Goal: Find specific page/section: Find specific page/section

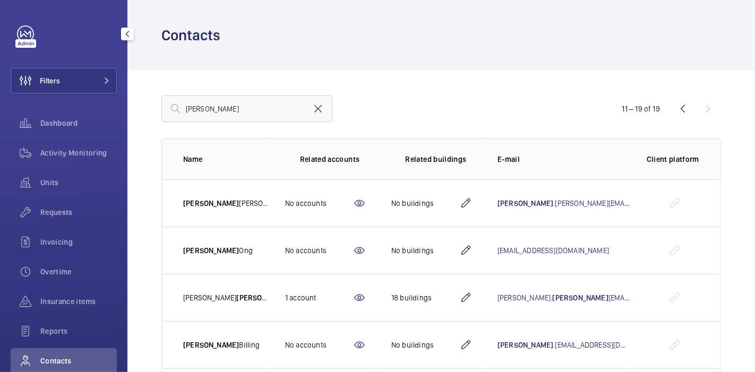
scroll to position [102, 0]
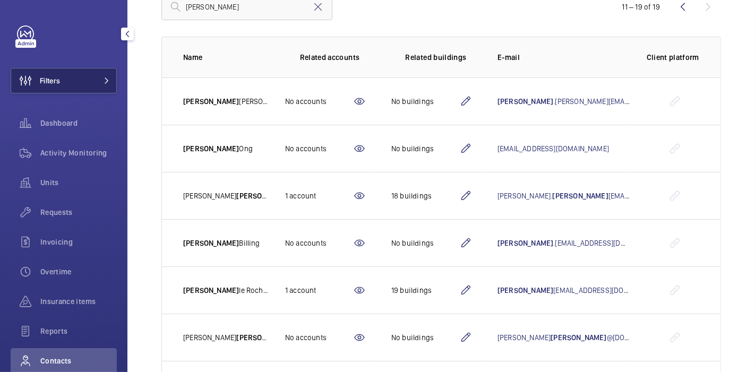
click at [71, 83] on button "Filters" at bounding box center [64, 80] width 106 height 25
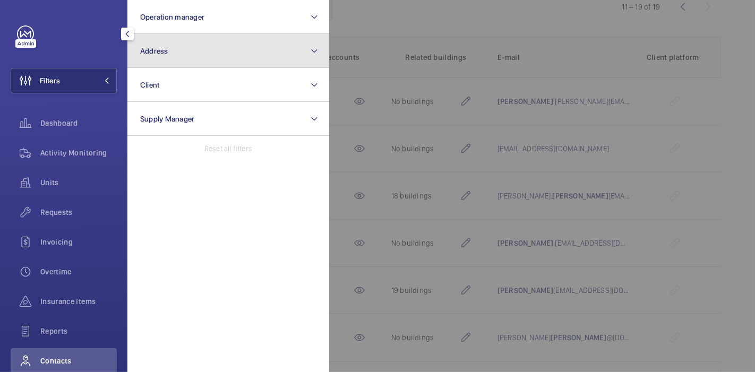
click at [162, 45] on button "Address" at bounding box center [228, 51] width 202 height 34
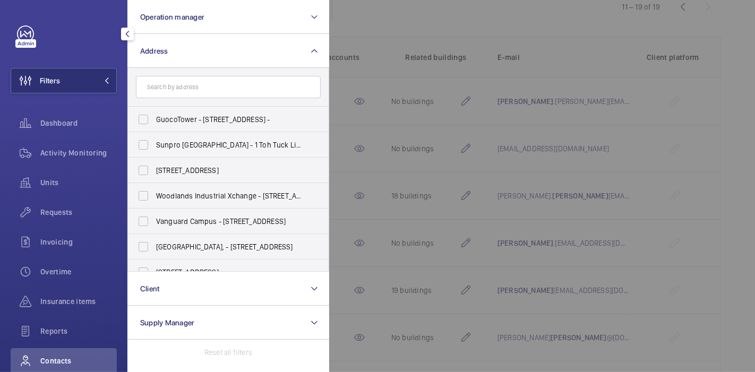
click at [610, 17] on div at bounding box center [706, 186] width 755 height 372
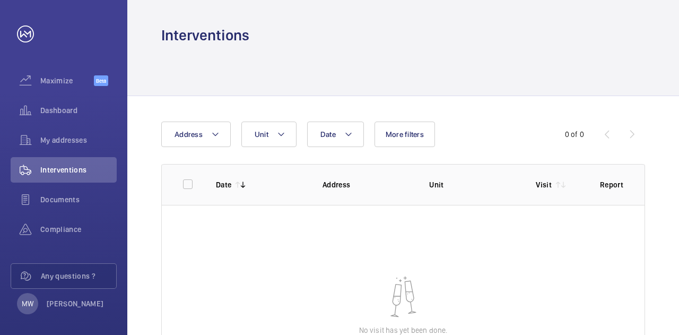
click at [473, 130] on div "Date Address Unit More filters" at bounding box center [339, 134] width 357 height 25
